Goal: Feedback & Contribution: Contribute content

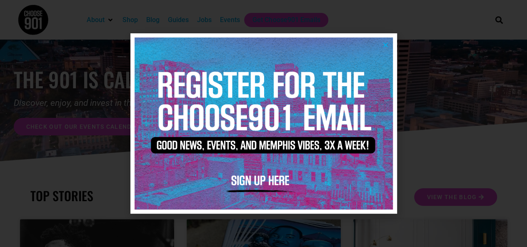
click at [382, 43] on icon "Close" at bounding box center [385, 45] width 6 height 6
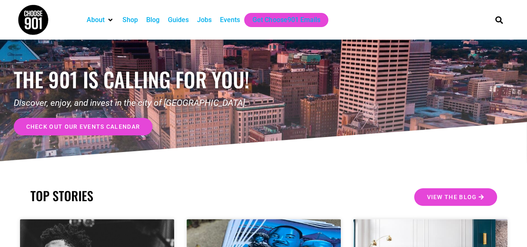
click at [230, 23] on div "Events" at bounding box center [230, 20] width 20 height 10
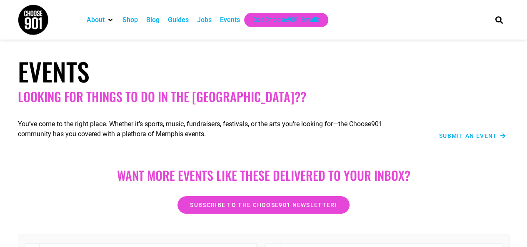
click at [463, 141] on div "Submit an Event" at bounding box center [462, 126] width 97 height 37
click at [466, 135] on span "Submit an Event" at bounding box center [468, 136] width 58 height 6
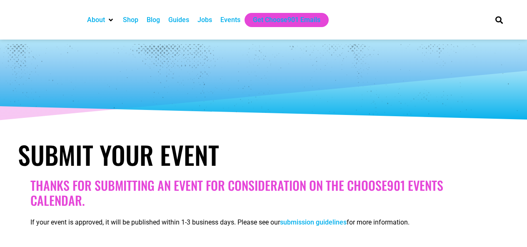
select select
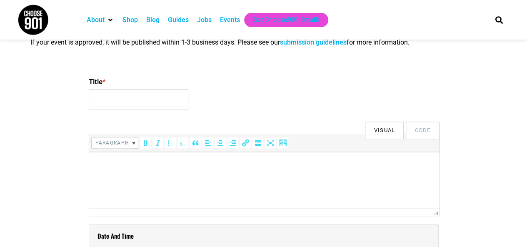
scroll to position [187, 0]
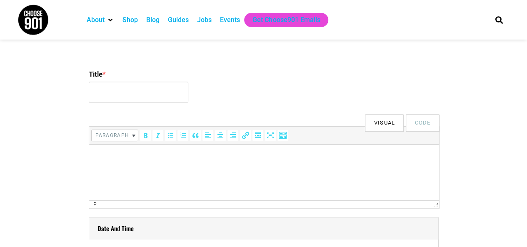
click at [245, 168] on html at bounding box center [264, 156] width 350 height 23
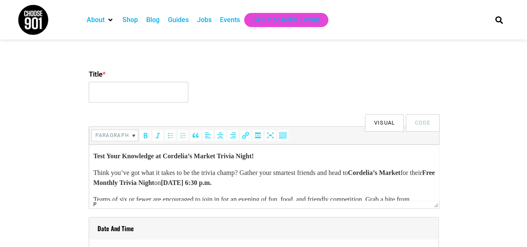
scroll to position [59, 0]
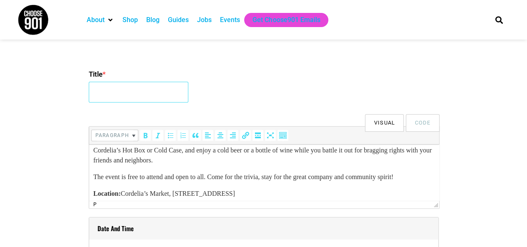
click at [125, 97] on input "Title *" at bounding box center [139, 92] width 100 height 21
click at [313, 85] on div "Title *" at bounding box center [264, 87] width 350 height 40
click at [144, 96] on input "Title *" at bounding box center [139, 92] width 100 height 21
type input "Cordelia's Market Trivia"
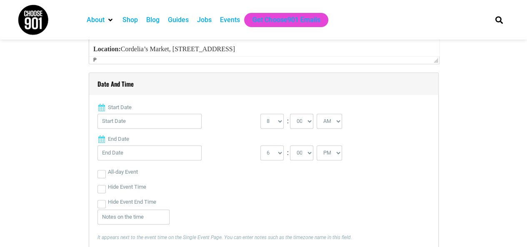
scroll to position [335, 0]
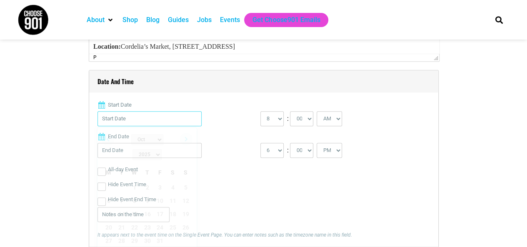
click at [165, 121] on input "Start Date" at bounding box center [149, 118] width 104 height 15
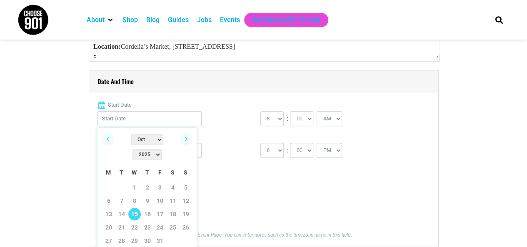
click at [132, 208] on link "15" at bounding box center [134, 214] width 12 height 12
type input "10/15/2025"
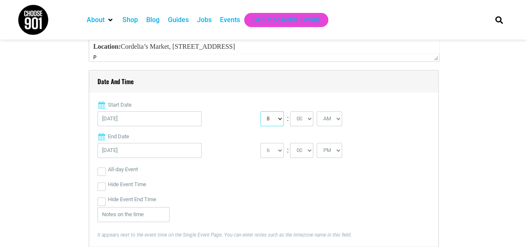
click at [280, 118] on select "0 1 2 3 4 5 6 7 8 9 10 11 12" at bounding box center [271, 118] width 23 height 15
select select "6"
click at [260, 111] on select "0 1 2 3 4 5 6 7 8 9 10 11 12" at bounding box center [271, 118] width 23 height 15
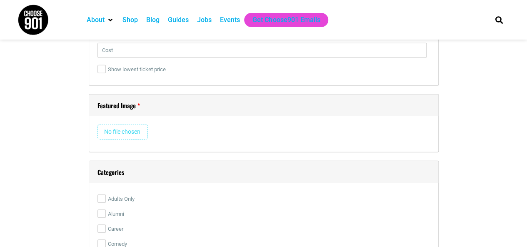
scroll to position [1196, 0]
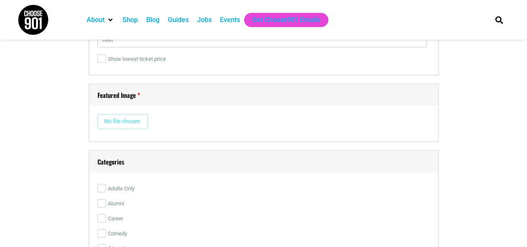
click at [123, 121] on input "file" at bounding box center [122, 121] width 50 height 15
type input "C:\fakepath\October Trivia.jpg"
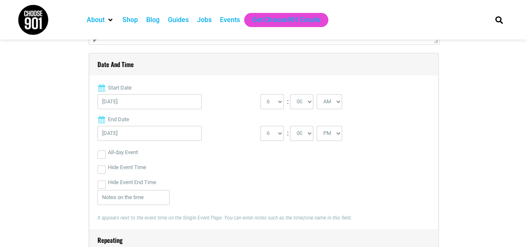
scroll to position [355, 0]
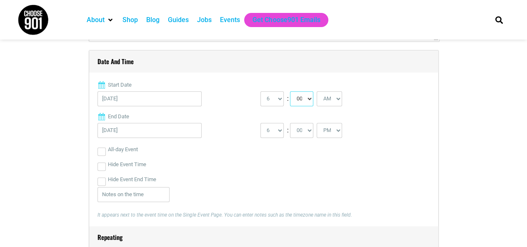
click at [305, 100] on select "00 05 10 15 20 25 30 35 40 45 50 55" at bounding box center [301, 98] width 23 height 15
select select "30"
click at [290, 91] on select "00 05 10 15 20 25 30 35 40 45 50 55" at bounding box center [301, 98] width 23 height 15
click at [279, 131] on select "1 2 3 4 5 6 7 8 9 10 11 12" at bounding box center [271, 130] width 23 height 15
select select "8"
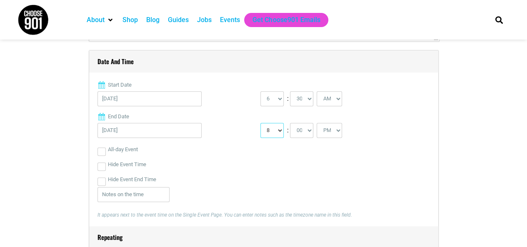
click at [260, 123] on select "1 2 3 4 5 6 7 8 9 10 11 12" at bounding box center [271, 130] width 23 height 15
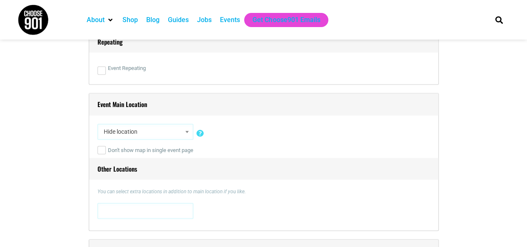
scroll to position [572, 0]
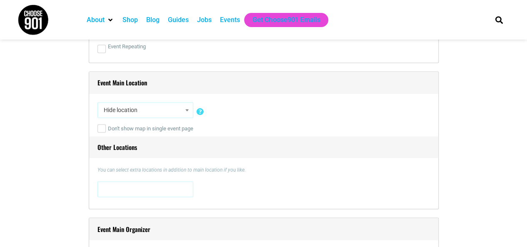
click at [151, 110] on span "Hide location" at bounding box center [145, 109] width 90 height 15
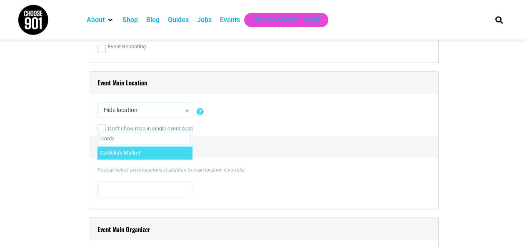
type input "corde"
select select "2925"
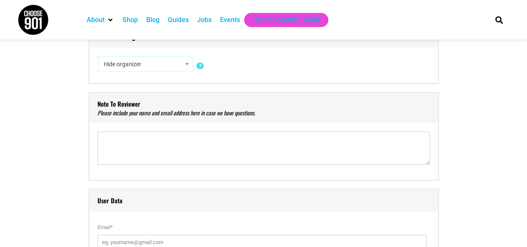
scroll to position [776, 0]
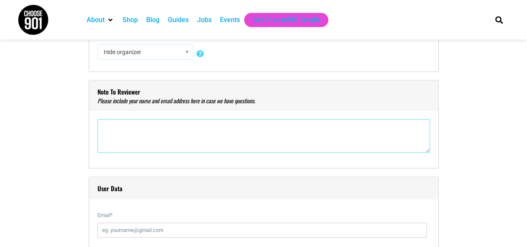
click at [210, 129] on textarea"] at bounding box center [263, 135] width 332 height 33
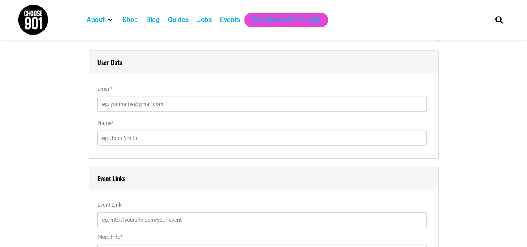
scroll to position [905, 0]
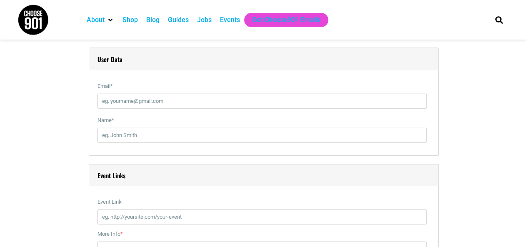
type textarea"] "Ranise Coppens ranise@cordeliasmarket.com"
click at [380, 102] on input "Email *" at bounding box center [261, 101] width 329 height 15
type input "ranise@cordeliasmarket.com"
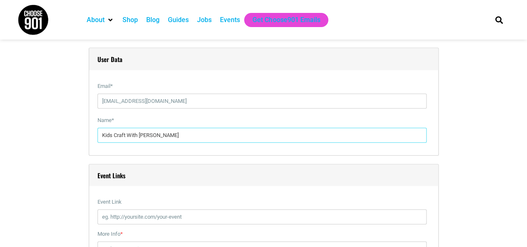
click at [171, 135] on input "Kids Craft With Sarah" at bounding box center [261, 135] width 329 height 15
type input "Ranise Coppens"
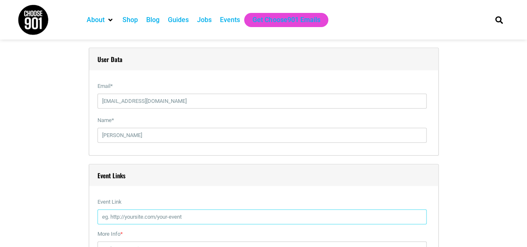
click at [171, 214] on input "Event Link" at bounding box center [261, 217] width 329 height 15
type input "https://cordeliasmarket.com"
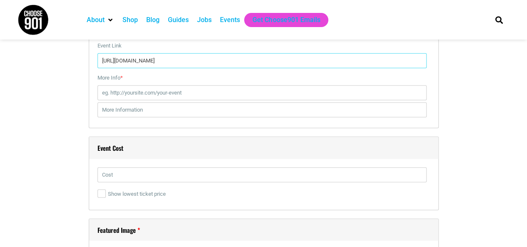
scroll to position [1043, 0]
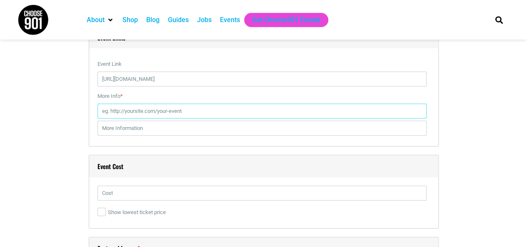
click at [350, 114] on input "More Info *" at bounding box center [261, 111] width 329 height 15
type input "https://cordeliasmarket.com/cordelias-blog"
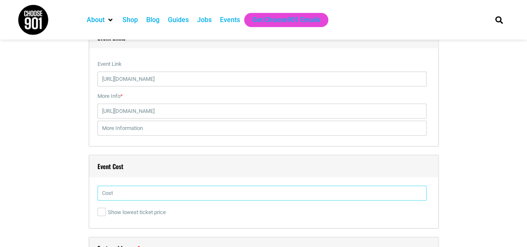
click at [190, 189] on input "text" at bounding box center [261, 193] width 329 height 15
type input "Free"
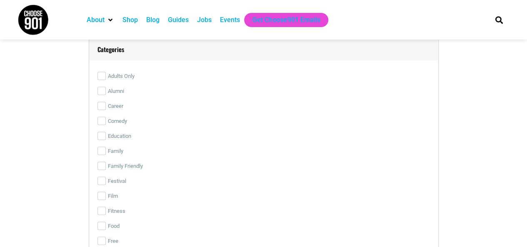
scroll to position [1757, 0]
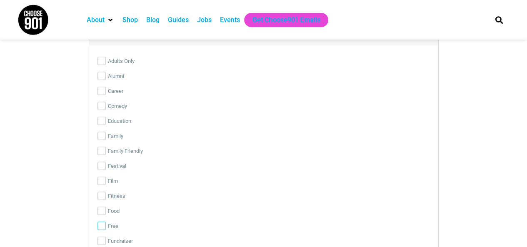
click at [103, 225] on input "Free" at bounding box center [101, 226] width 8 height 8
checkbox input "true"
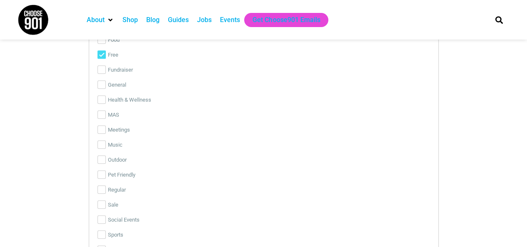
scroll to position [1931, 0]
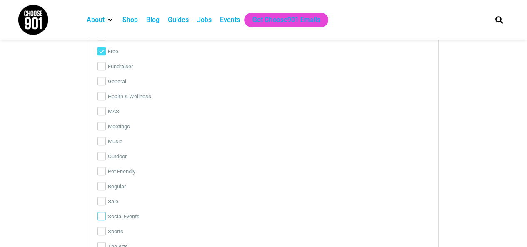
click at [103, 215] on input "Social Events" at bounding box center [101, 216] width 8 height 8
checkbox input "true"
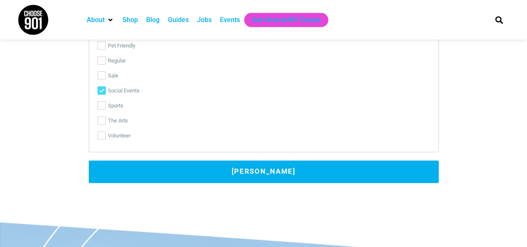
scroll to position [2063, 0]
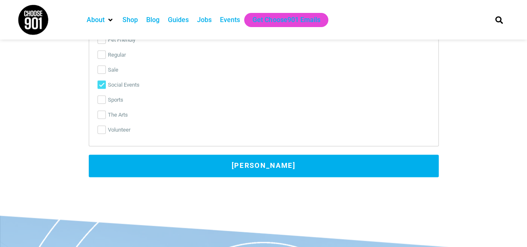
click at [335, 159] on button "Submit Event" at bounding box center [264, 166] width 350 height 22
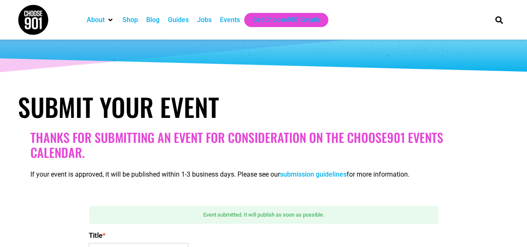
scroll to position [24, 0]
